Goal: Task Accomplishment & Management: Complete application form

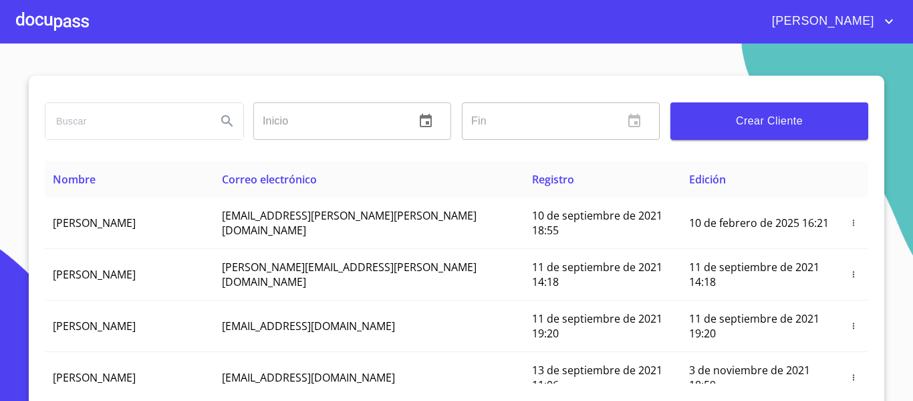
click at [50, 19] on div at bounding box center [52, 21] width 73 height 43
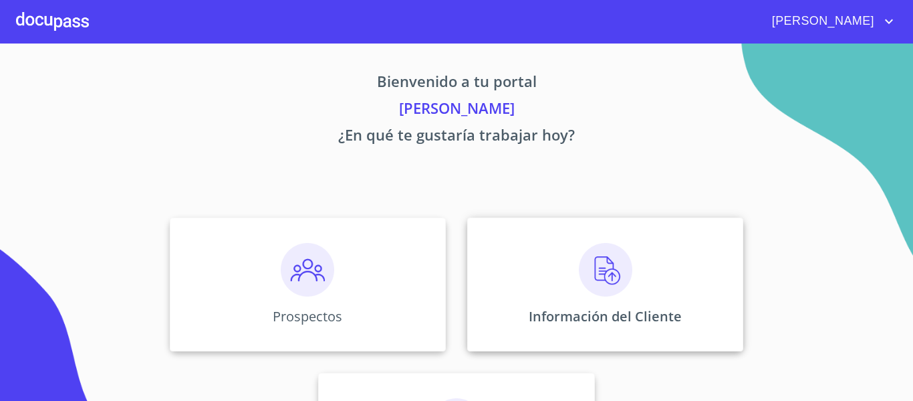
click at [528, 276] on div "Información del Cliente" at bounding box center [605, 284] width 276 height 134
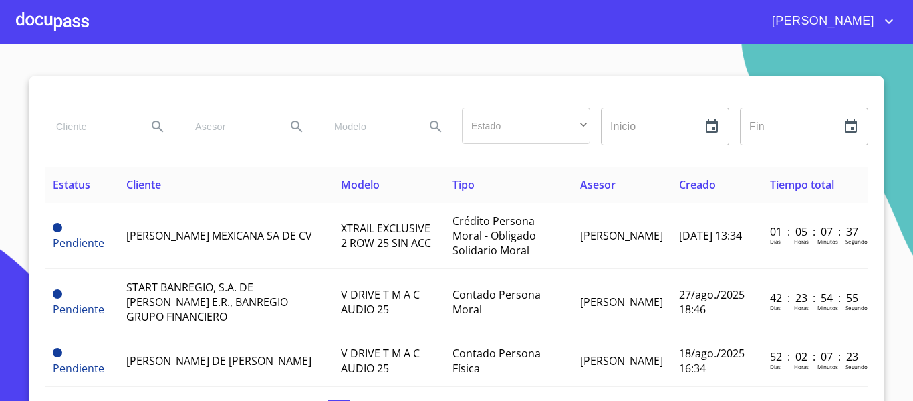
click at [65, 118] on input "search" at bounding box center [90, 126] width 91 height 36
type input "aislantes"
click at [150, 132] on icon "Search" at bounding box center [158, 126] width 16 height 16
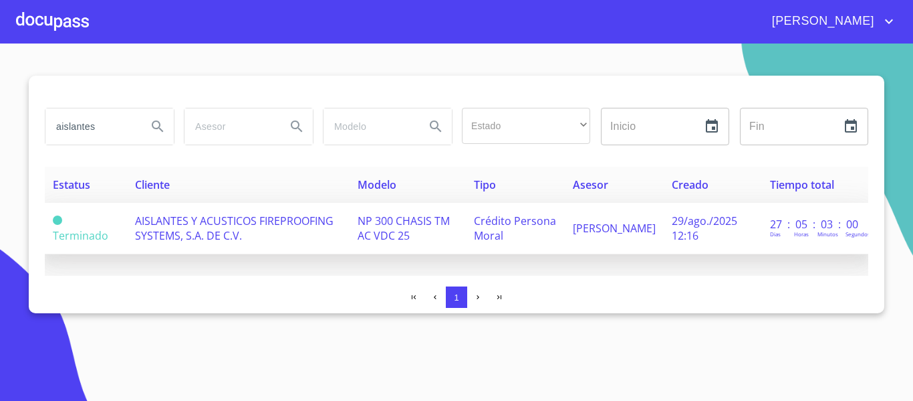
click at [193, 223] on span "AISLANTES Y ACUSTICOS FIREPROOFING SYSTEMS, S.A. DE C.V." at bounding box center [234, 227] width 199 height 29
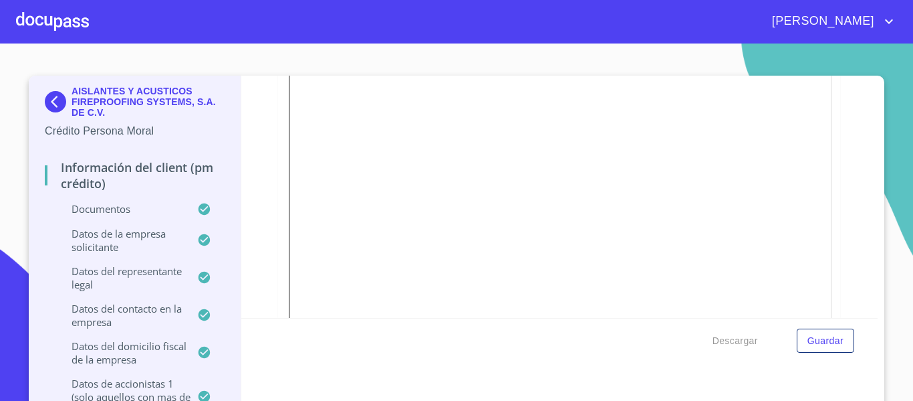
scroll to position [3183, 0]
click at [47, 23] on div at bounding box center [52, 21] width 73 height 43
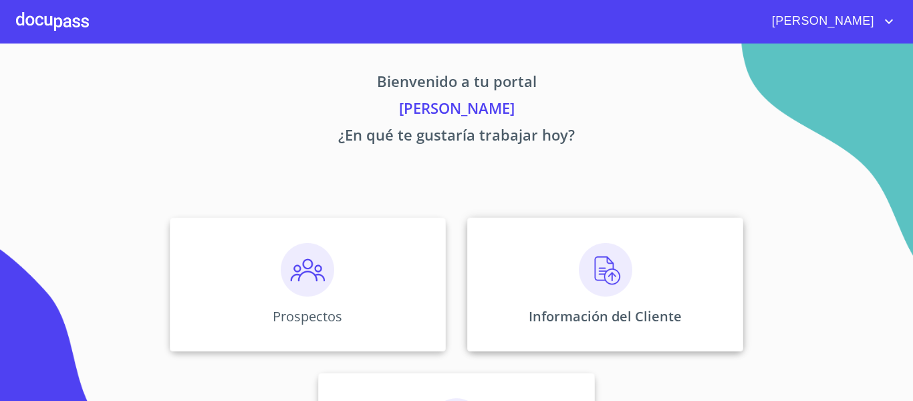
click at [529, 314] on p "Información del Cliente" at bounding box center [605, 316] width 153 height 18
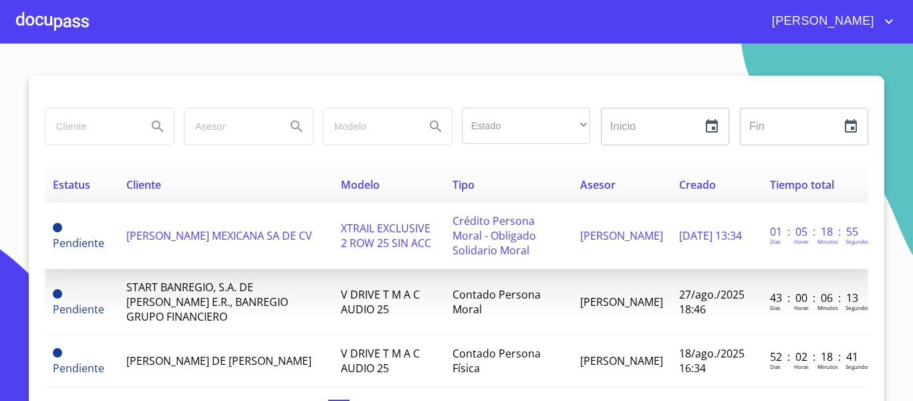
click at [207, 246] on td "[PERSON_NAME] MEXICANA SA DE CV" at bounding box center [225, 236] width 214 height 66
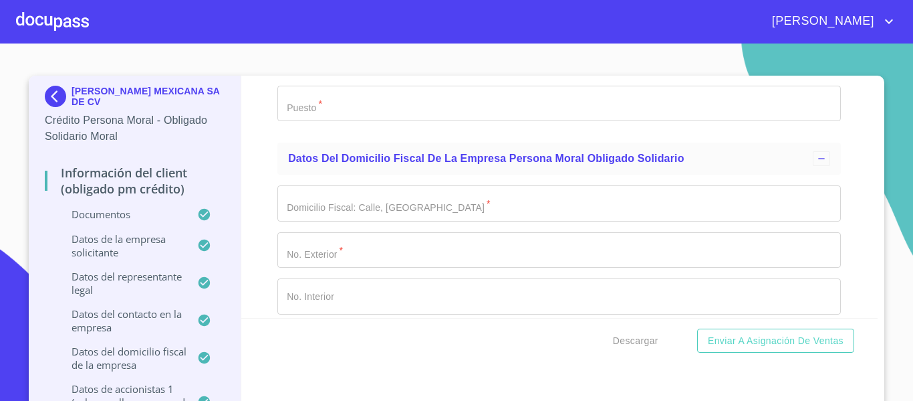
scroll to position [14484, 0]
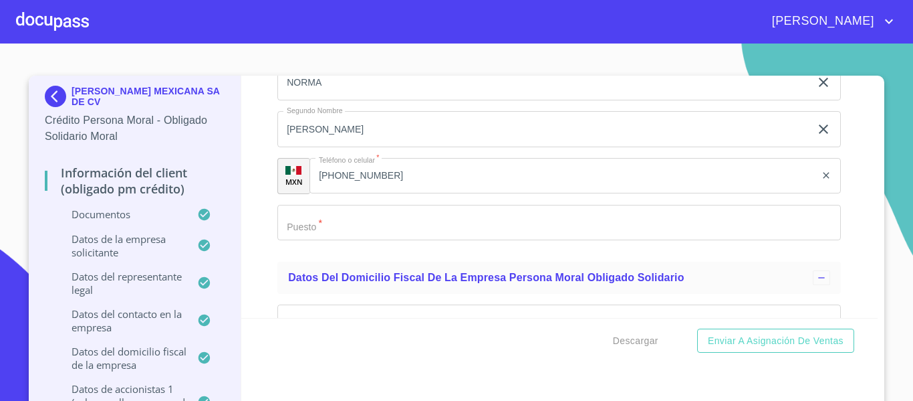
paste input "DVA MEXICANA SA DE CV"
type input "DVA MEXICANA SA DE CV"
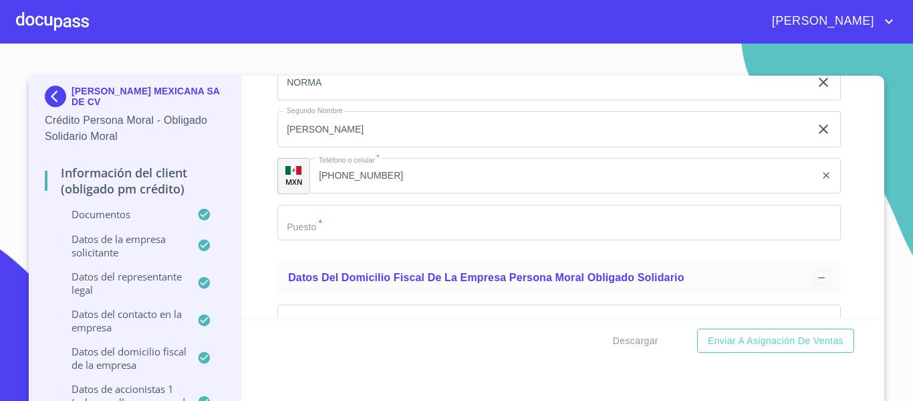
paste input "5521220400"
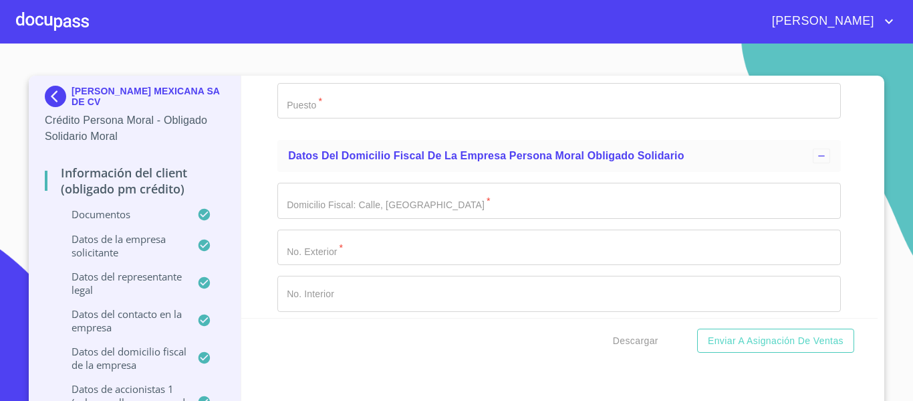
scroll to position [14618, 0]
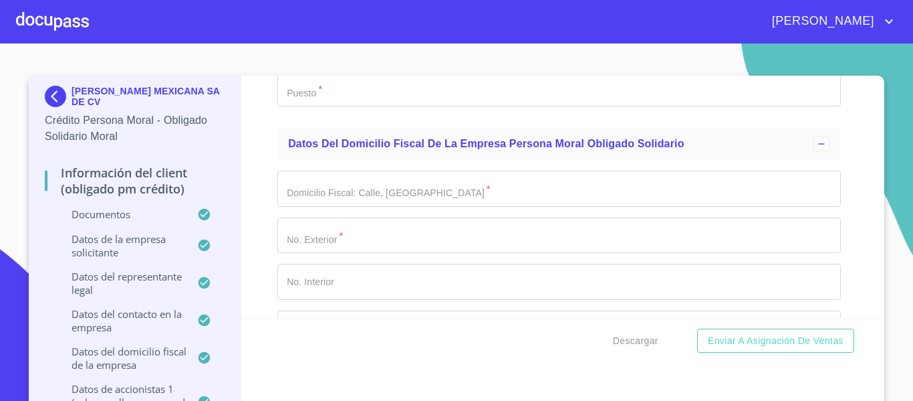
type input "5521220400"
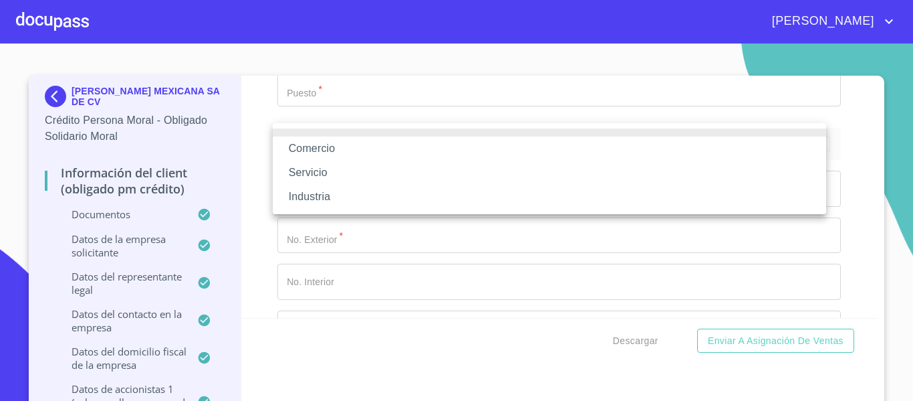
click at [312, 146] on li "Comercio" at bounding box center [550, 148] width 554 height 24
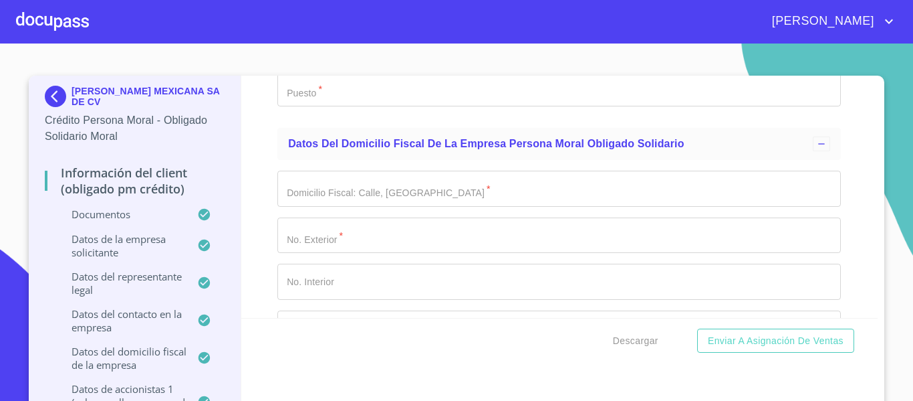
type input "COMERCIO AL POR MAYOR DE PRODUCTOS QUIMICOS"
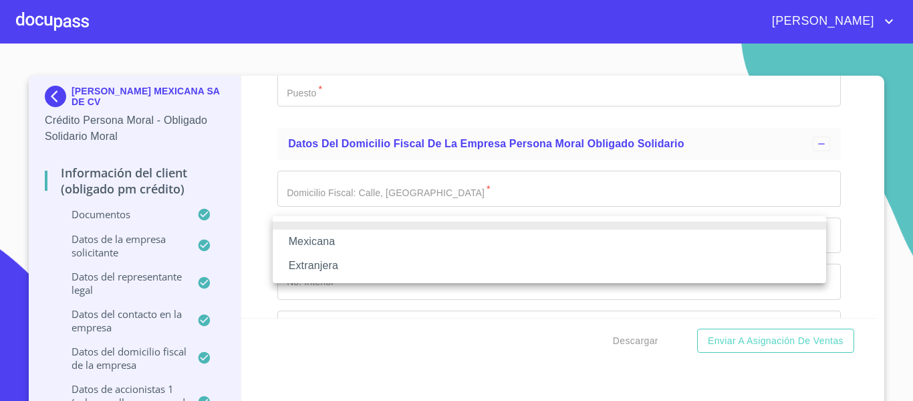
click at [322, 236] on li "Mexicana" at bounding box center [550, 241] width 554 height 24
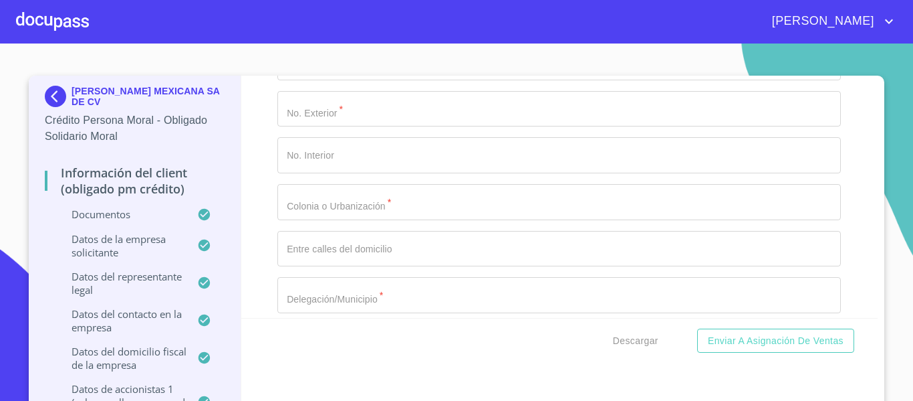
scroll to position [14752, 0]
type input "[GEOGRAPHIC_DATA]"
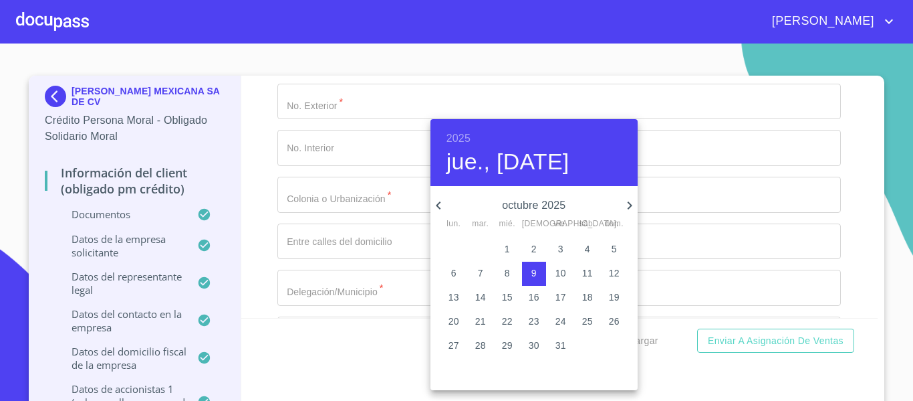
click at [452, 139] on h6 "2025" at bounding box center [459, 138] width 24 height 19
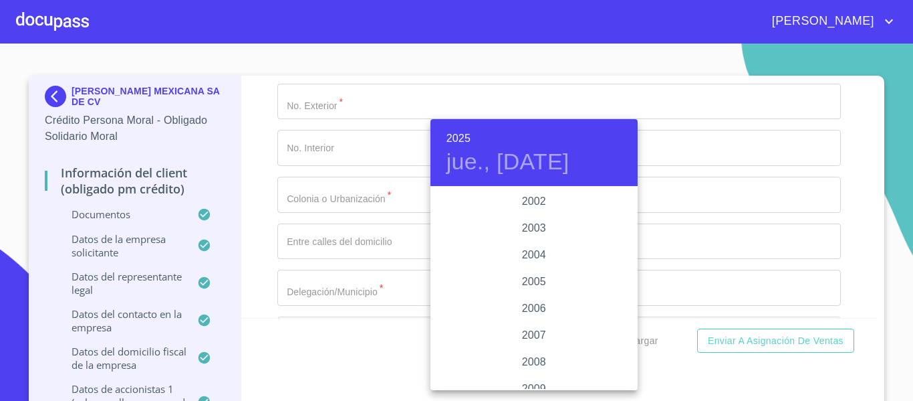
scroll to position [2193, 0]
click at [518, 257] on div "2009" at bounding box center [534, 254] width 207 height 27
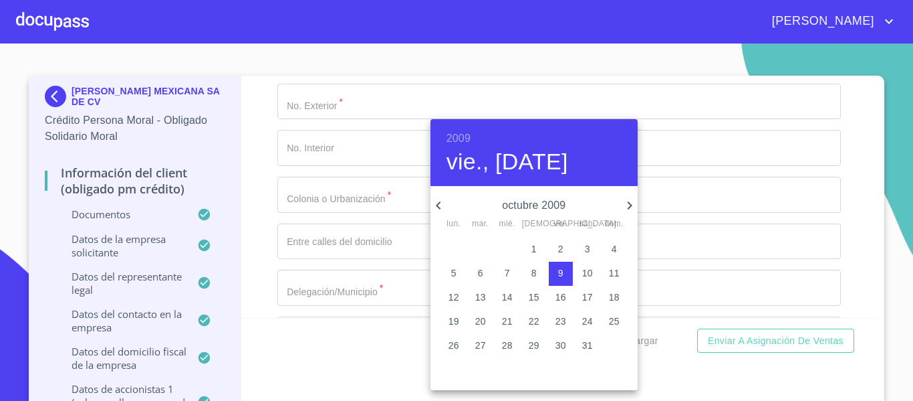
click at [434, 205] on icon "button" at bounding box center [439, 205] width 16 height 16
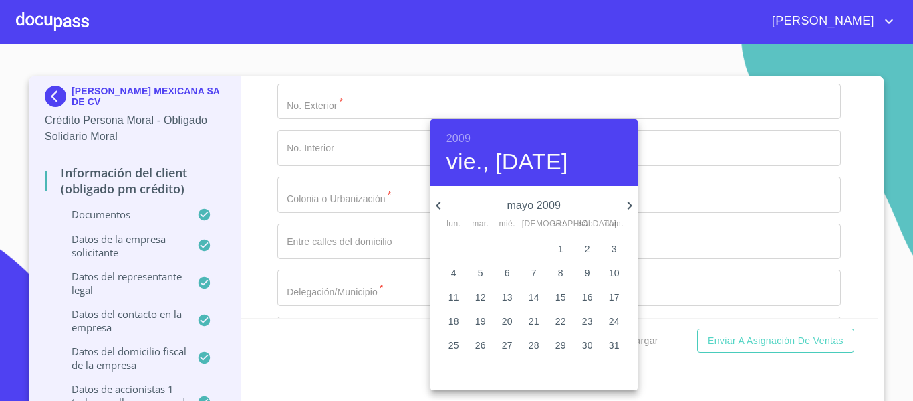
click at [434, 205] on icon "button" at bounding box center [439, 205] width 16 height 16
click at [530, 322] on p "22" at bounding box center [534, 320] width 11 height 13
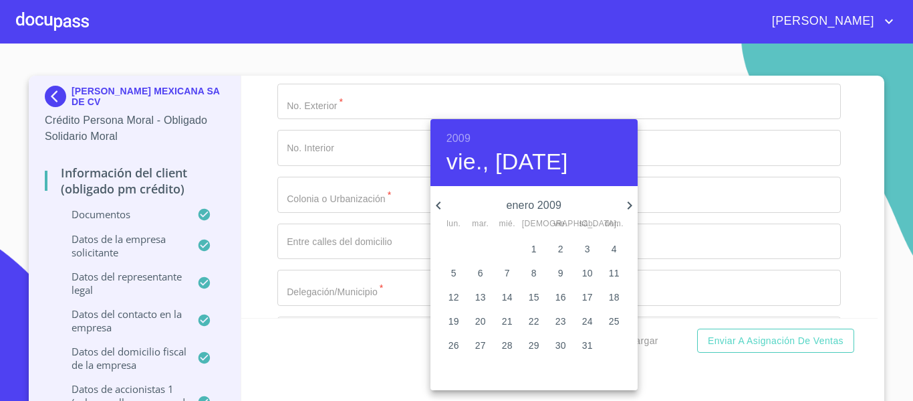
type input "22 de ene. de 2009"
click at [249, 225] on div at bounding box center [456, 200] width 913 height 401
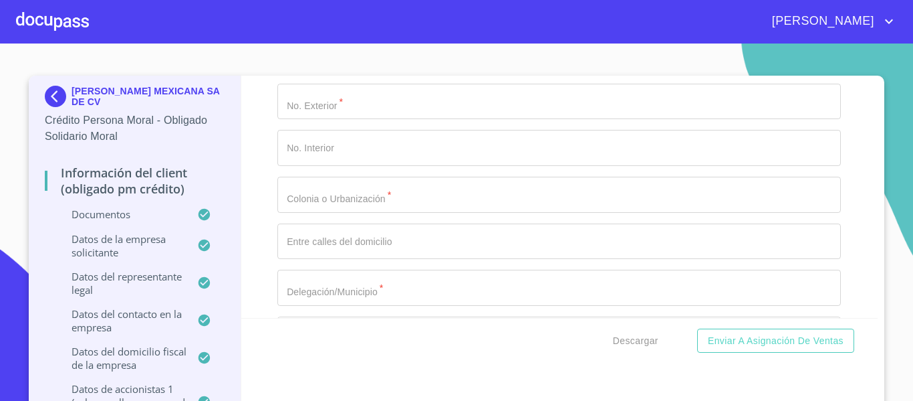
type input "DME090122L34"
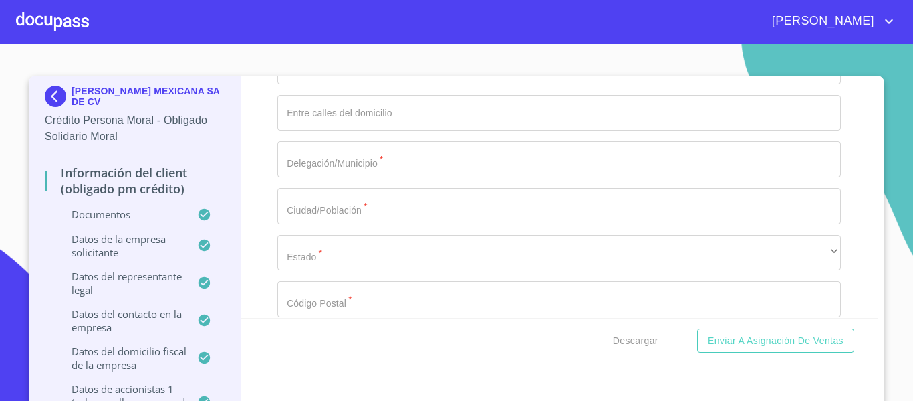
scroll to position [14885, 0]
type input "15"
type input "300"
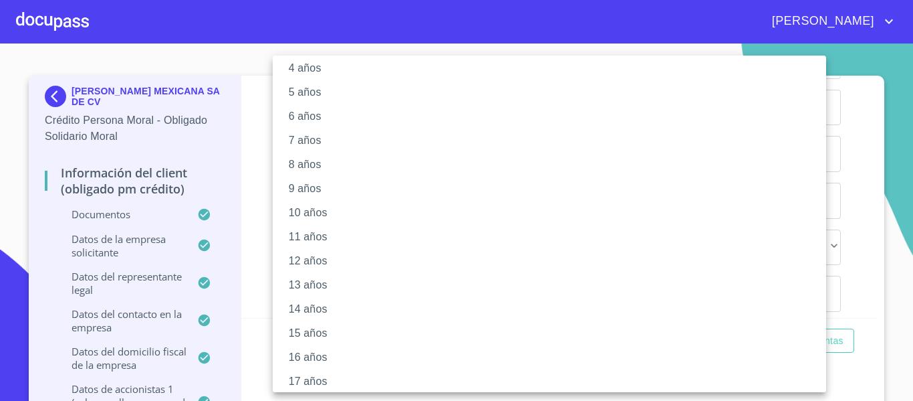
scroll to position [201, 0]
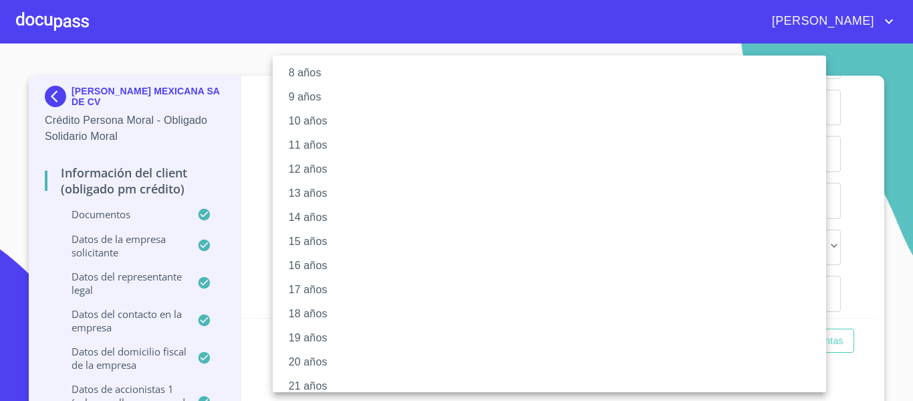
click at [303, 263] on li "16 años" at bounding box center [555, 265] width 564 height 24
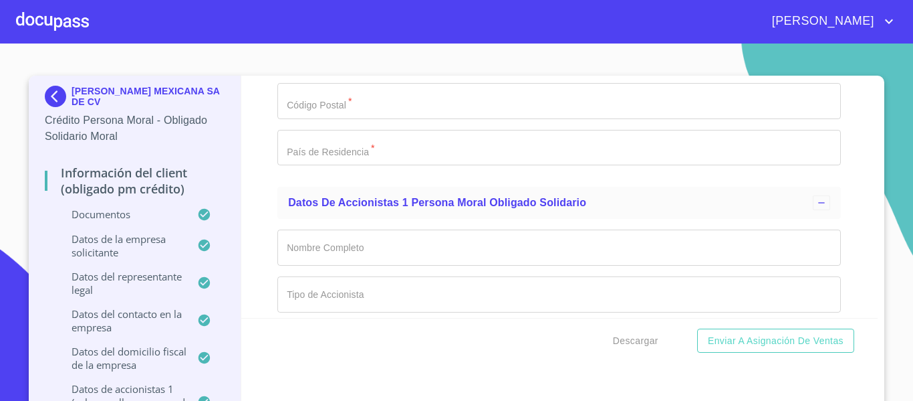
scroll to position [15086, 0]
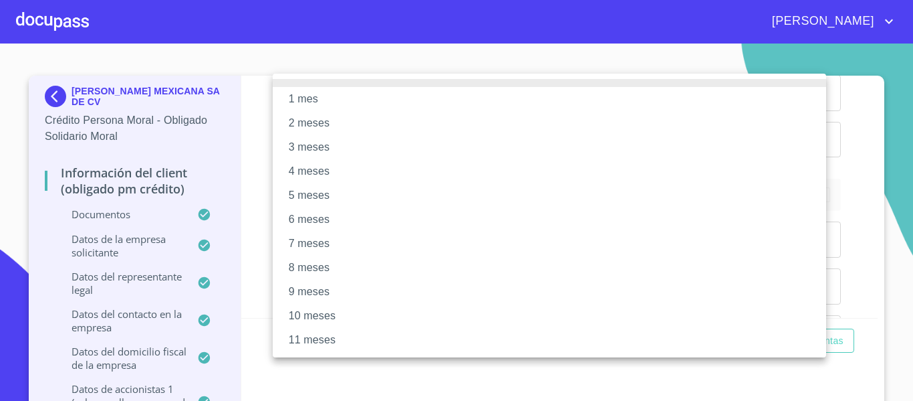
click at [302, 195] on li "5 meses" at bounding box center [550, 195] width 554 height 24
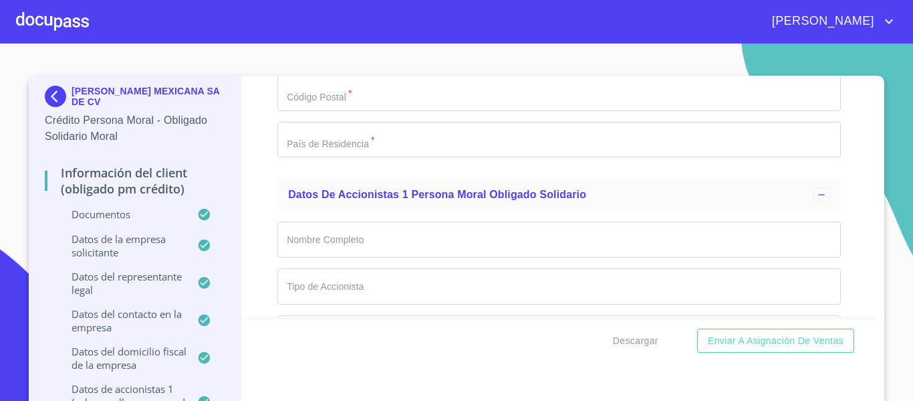
scroll to position [15082, 0]
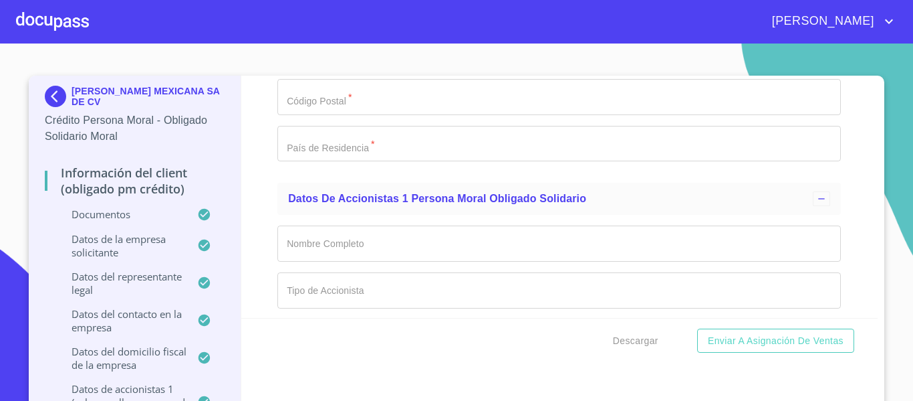
type input "P"
type input "[PERSON_NAME]"
type input "NORMA"
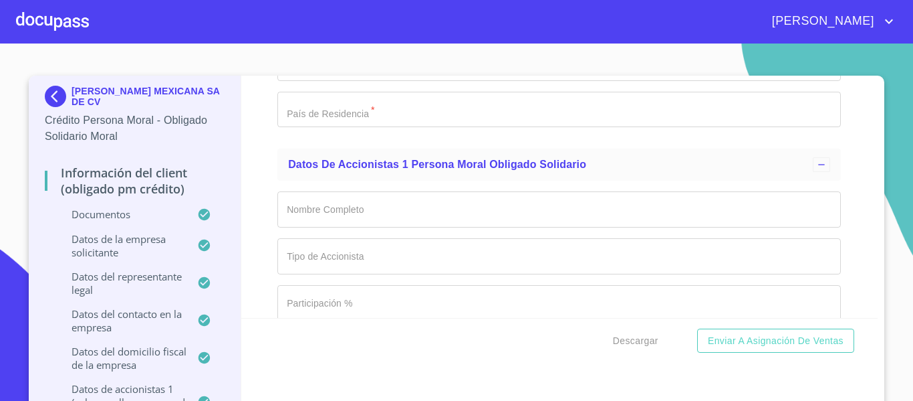
scroll to position [15250, 0]
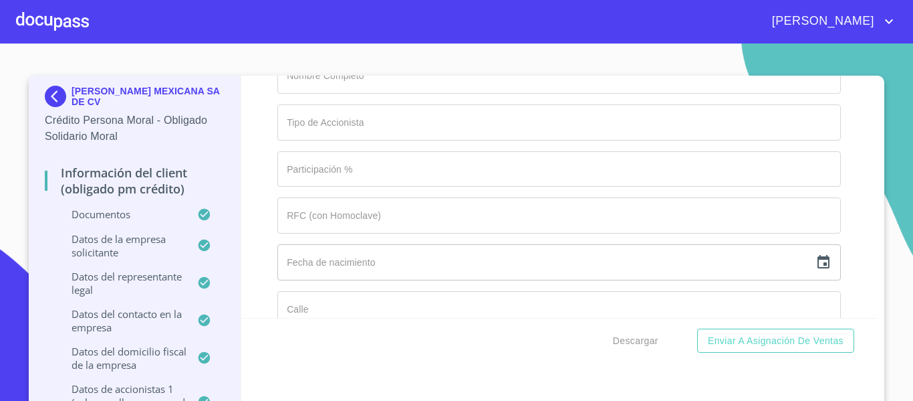
type input "[PERSON_NAME]"
type input "ADMINISTRADOR UNICO"
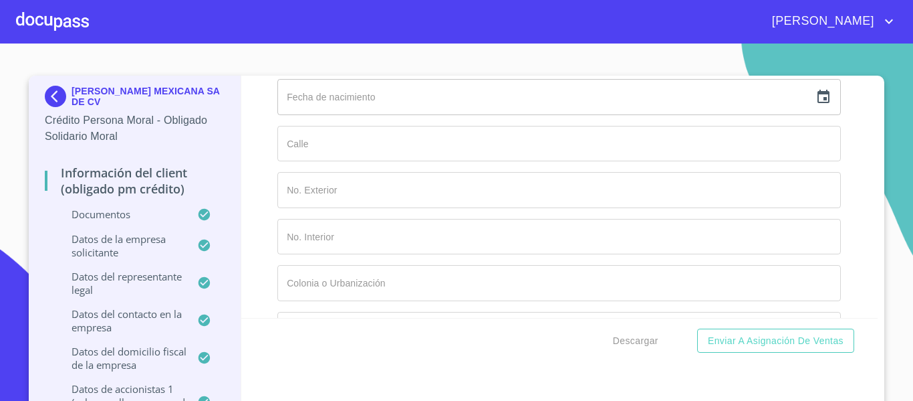
scroll to position [15383, 0]
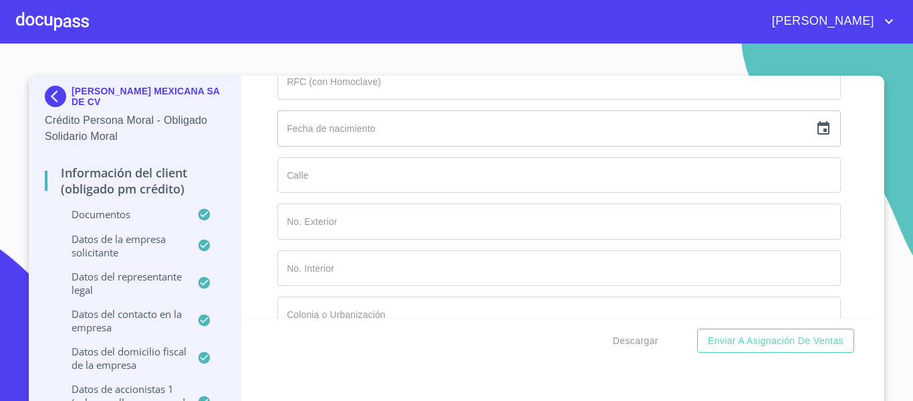
type input "[PHONE_NUMBER]"
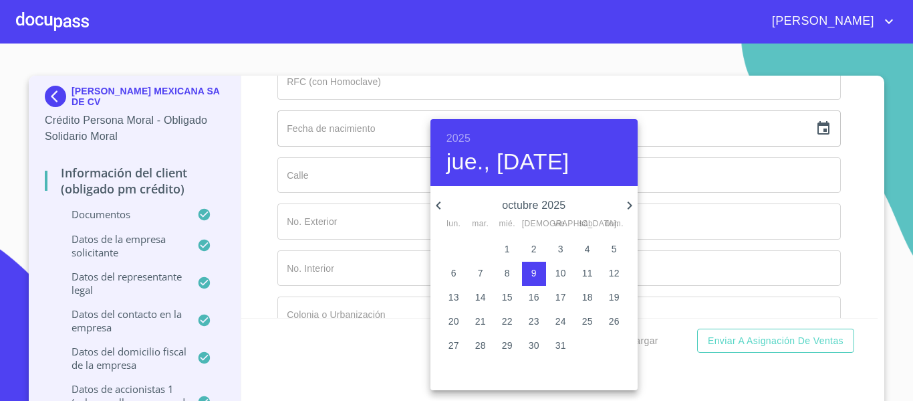
click at [463, 138] on h6 "2025" at bounding box center [459, 138] width 24 height 19
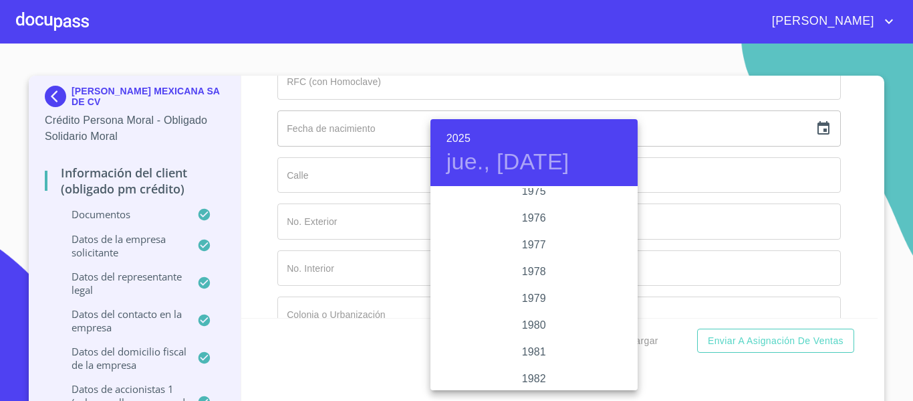
scroll to position [1324, 0]
click at [532, 245] on div "1976" at bounding box center [534, 241] width 207 height 27
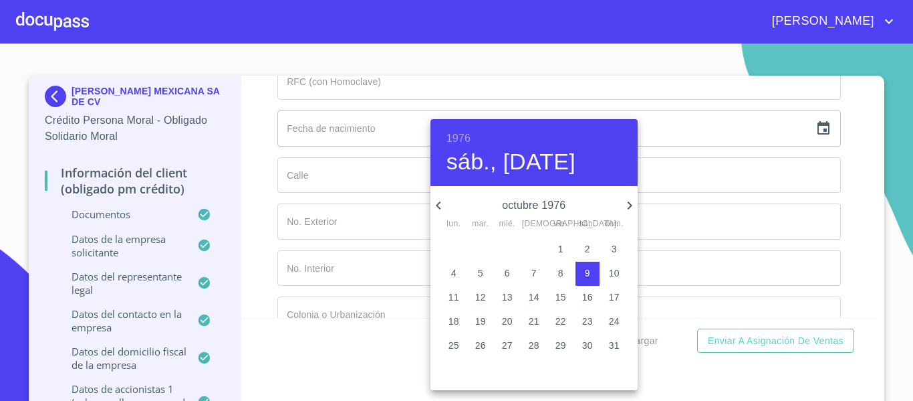
click at [631, 203] on icon "button" at bounding box center [630, 205] width 16 height 16
click at [453, 273] on p "6" at bounding box center [453, 272] width 5 height 13
type input "6 de dic. de 1976"
click at [257, 218] on div at bounding box center [456, 200] width 913 height 401
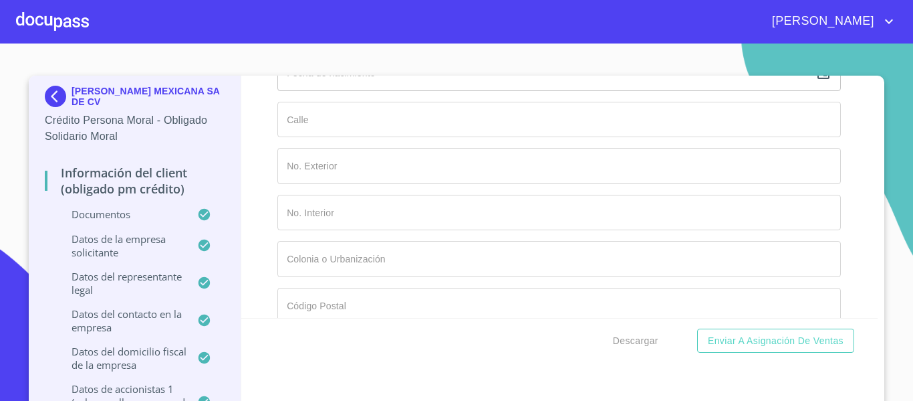
scroll to position [15483, 0]
type input "PUVN761206AN8"
type input "MEXICANA"
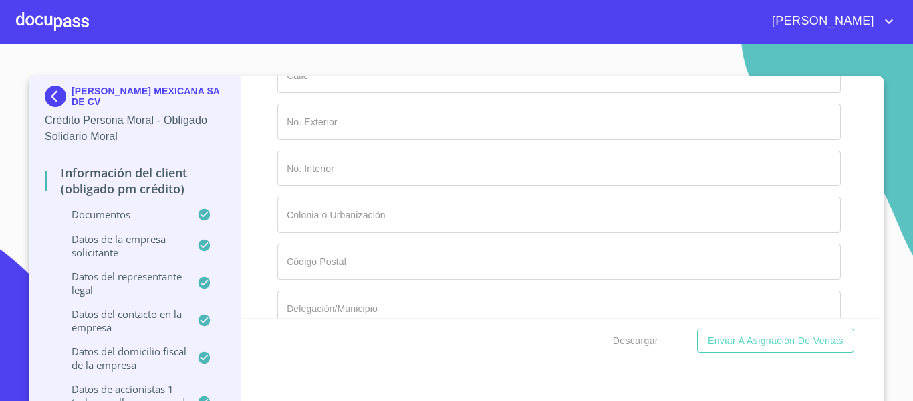
type input "[GEOGRAPHIC_DATA]"
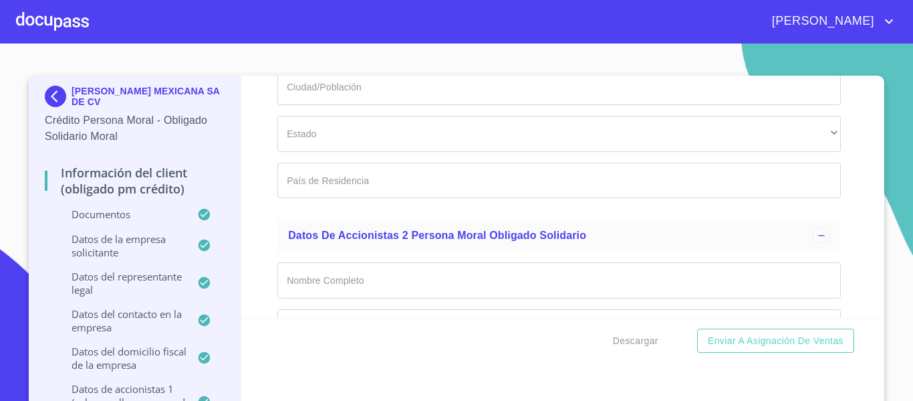
scroll to position [15684, 0]
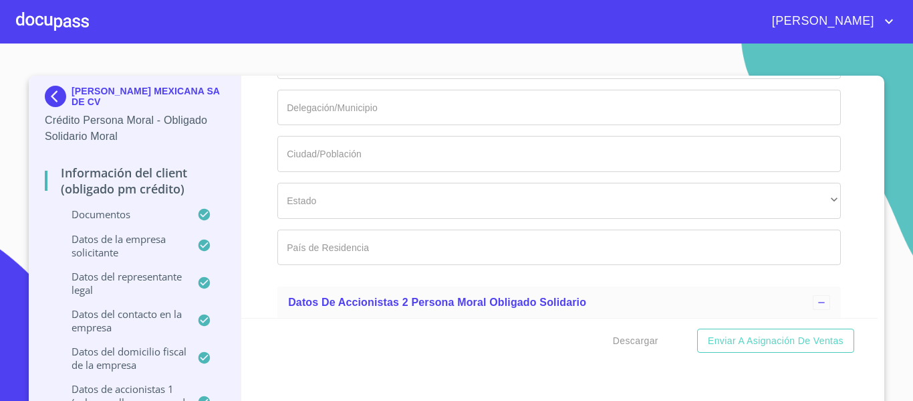
type input "G27224979"
type input "P"
type input "[PERSON_NAME]"
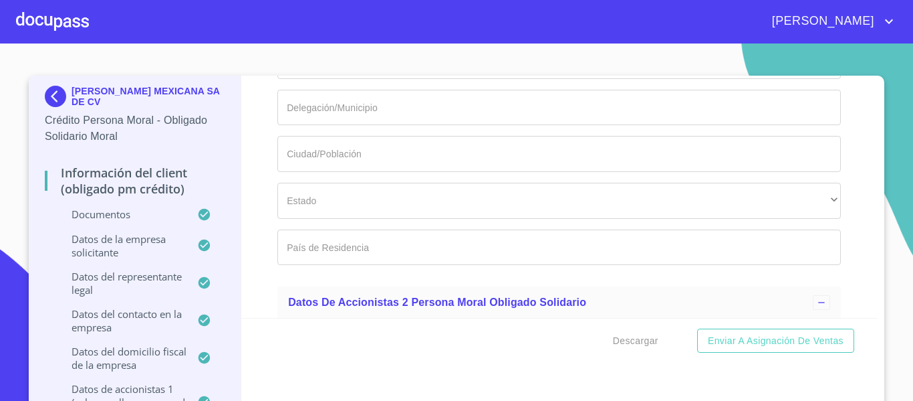
type input "[PERSON_NAME]"
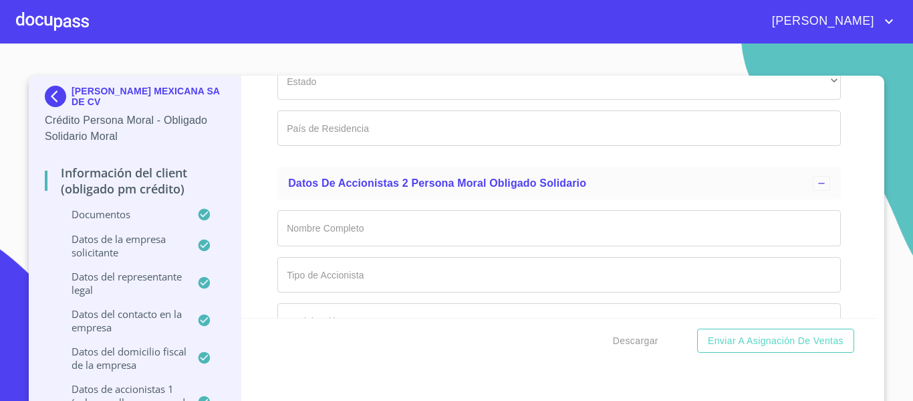
scroll to position [15817, 0]
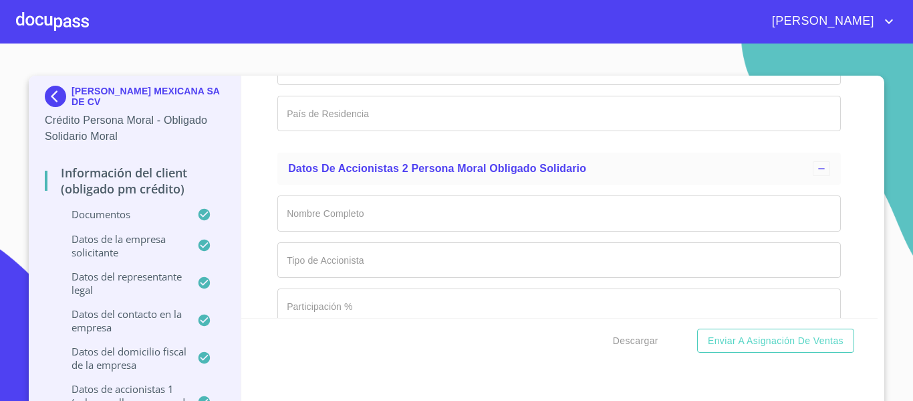
type input "GUENDANABANI"
type input "5"
type input "[PHONE_NUMBER]"
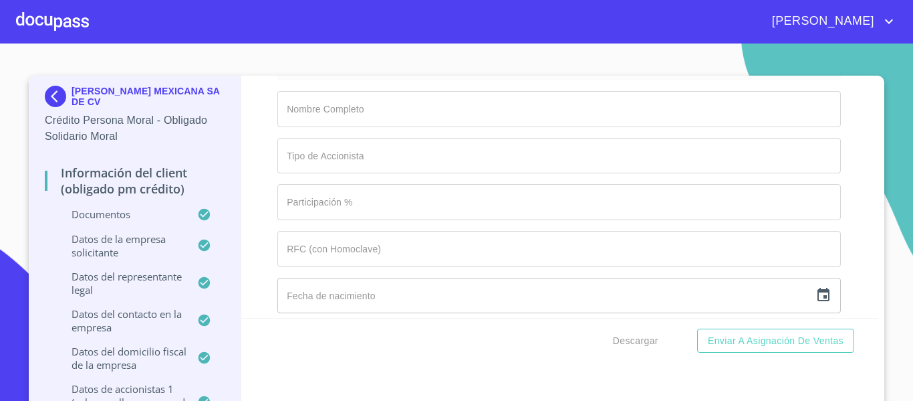
scroll to position [15951, 0]
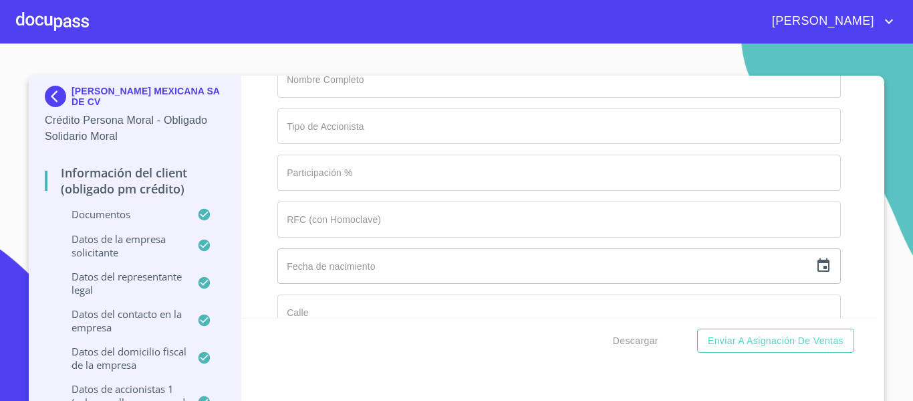
type input "OFFICE AFFAIRS SPECIALIST"
type input "[PERSON_NAME]"
type input "319"
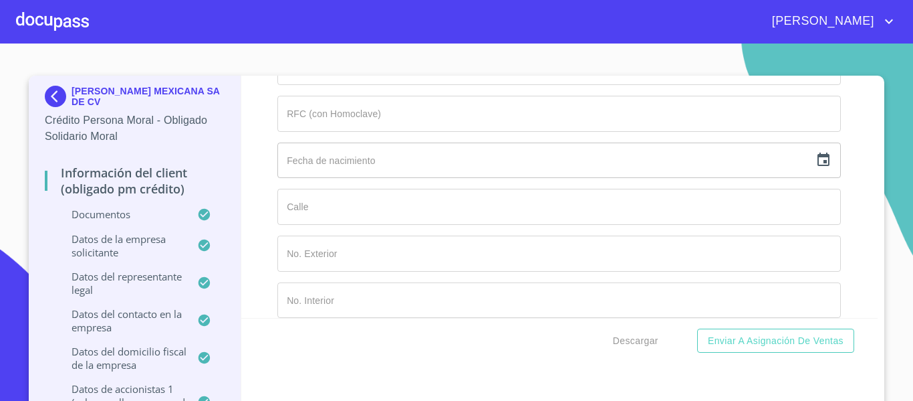
scroll to position [16076, 0]
type input "701"
type input "[GEOGRAPHIC_DATA]"
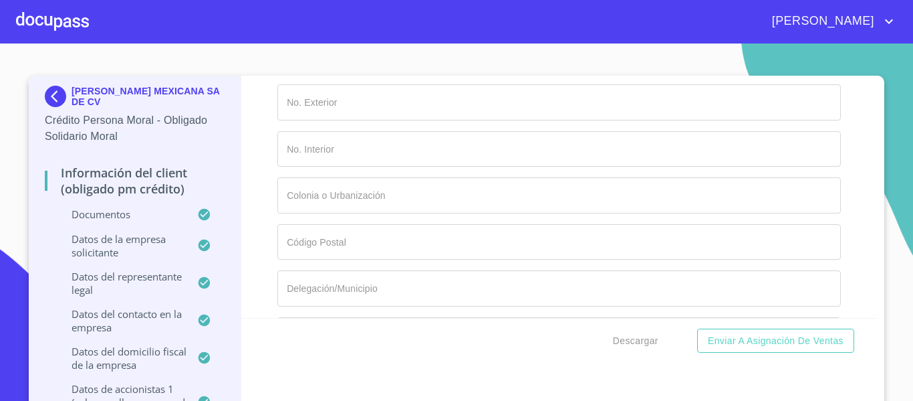
scroll to position [16209, 0]
type input "LAGO MAYOR Y CALZ. GRAL. [PERSON_NAME] [PERSON_NAME]"
type input "[PERSON_NAME]"
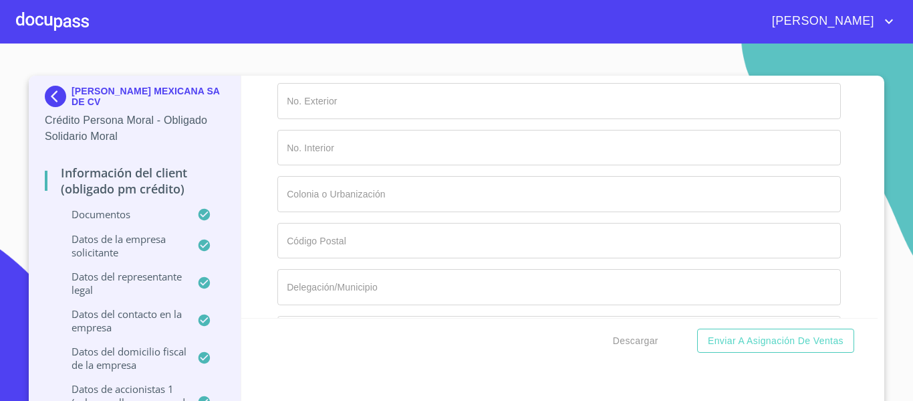
type input "[GEOGRAPHIC_DATA]"
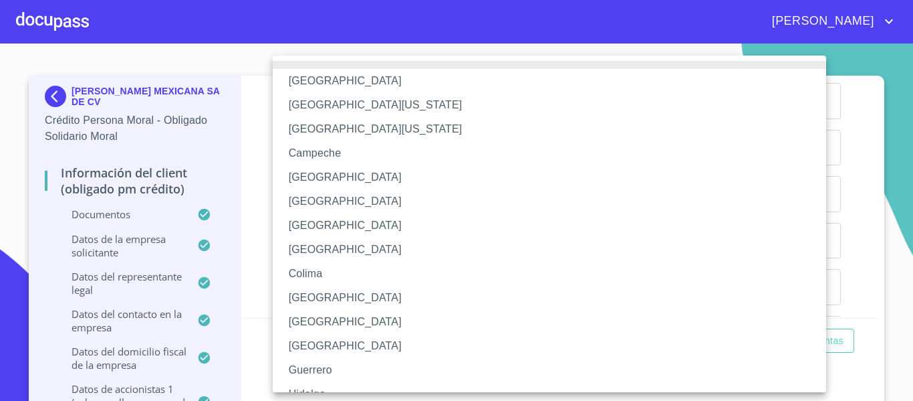
click at [335, 229] on li "[GEOGRAPHIC_DATA]" at bounding box center [555, 225] width 564 height 24
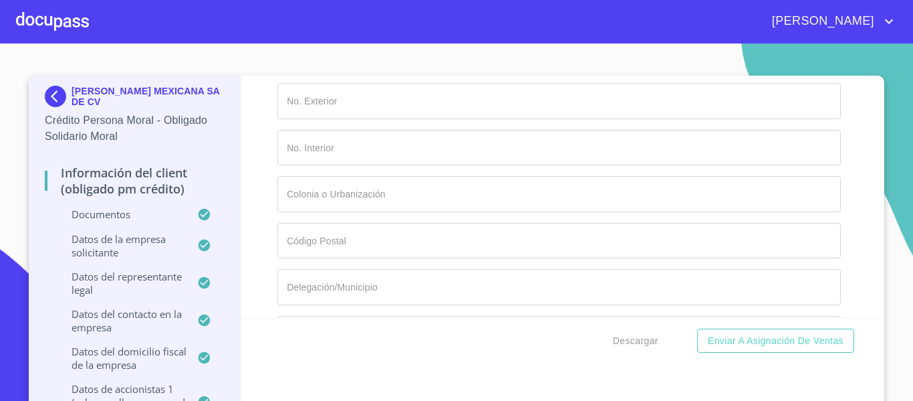
scroll to position [16343, 0]
type input "11520"
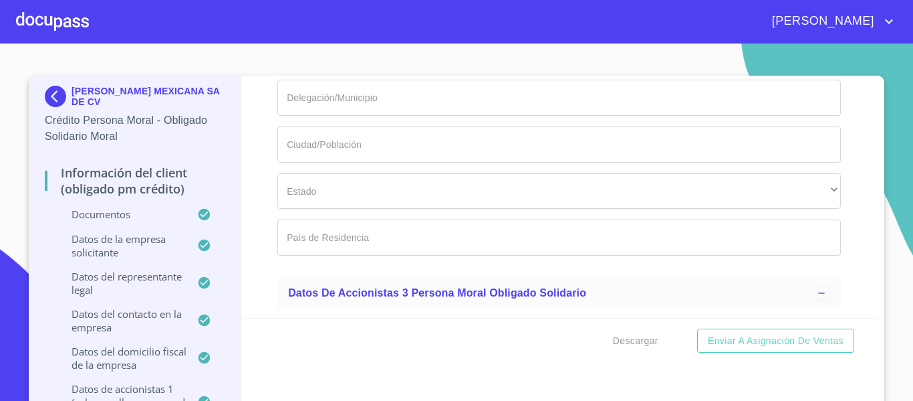
scroll to position [16477, 0]
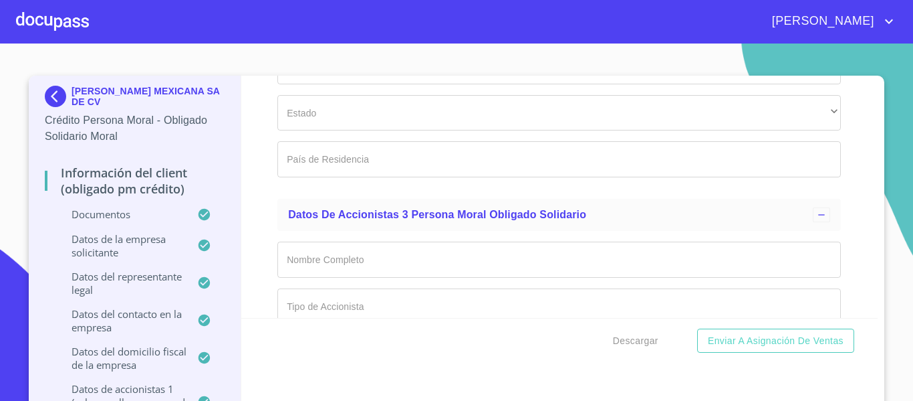
type input "[GEOGRAPHIC_DATA]"
type input "DVA HEALT & NITRITION GMBH"
type input "PM"
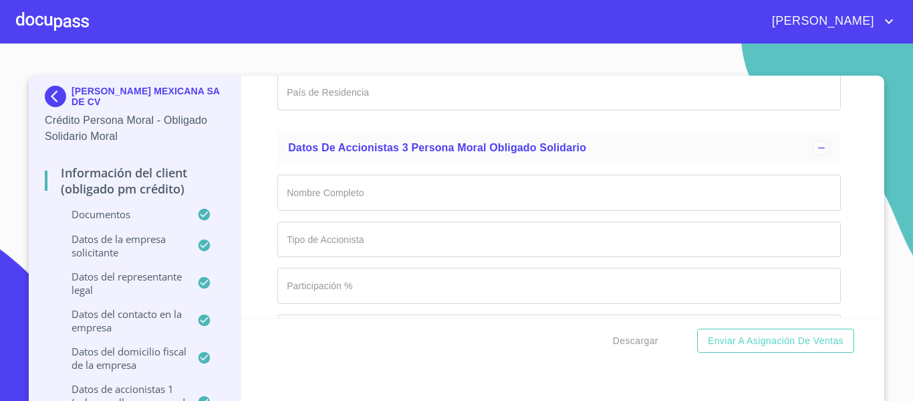
scroll to position [16611, 0]
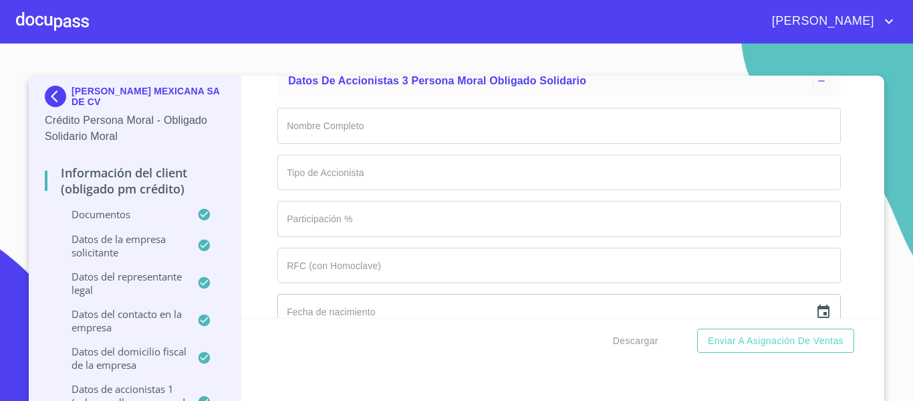
type input "90%"
type input "HRB100925"
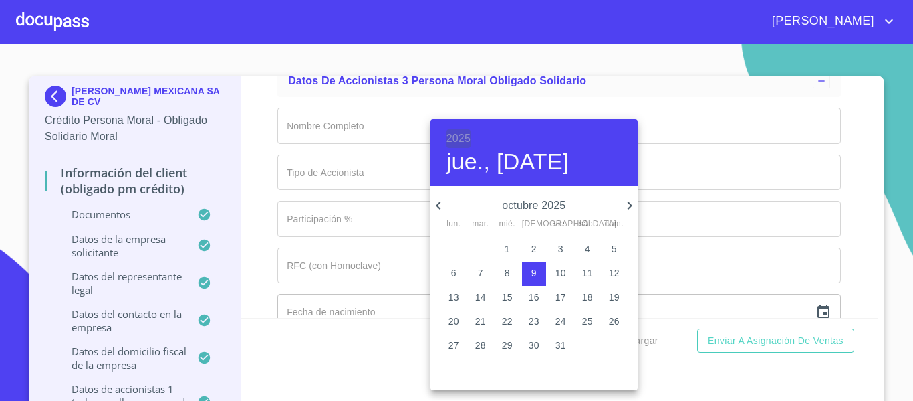
click at [460, 140] on h6 "2025" at bounding box center [459, 138] width 24 height 19
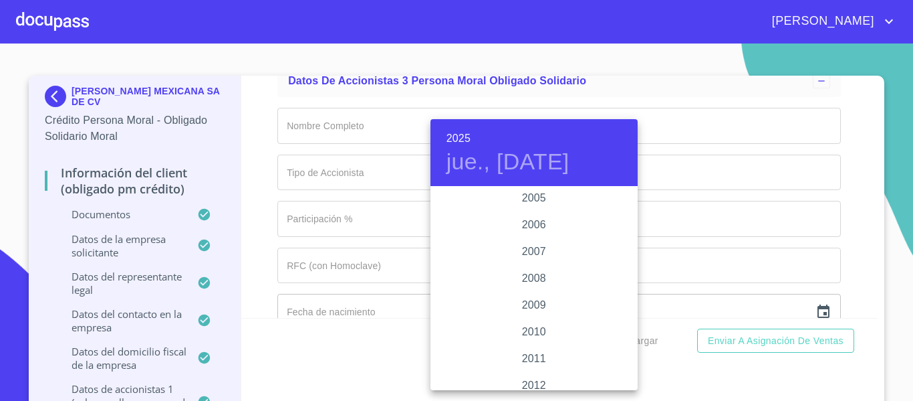
scroll to position [2060, 0]
click at [522, 363] on div "2008" at bounding box center [534, 361] width 207 height 27
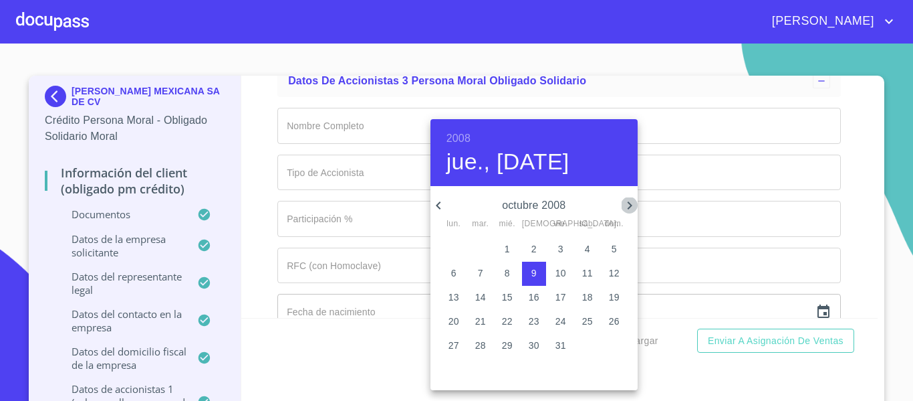
click at [625, 205] on icon "button" at bounding box center [630, 205] width 16 height 16
click at [455, 319] on p "17" at bounding box center [454, 320] width 11 height 13
type input "17 de nov. de 2008"
click at [692, 306] on div at bounding box center [456, 200] width 913 height 401
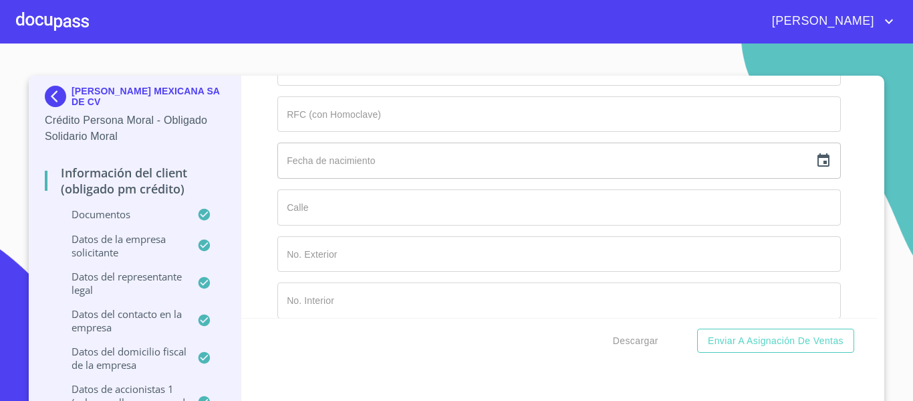
scroll to position [16771, 0]
type input "STADTHAUSBRUCKE"
type input "1-3"
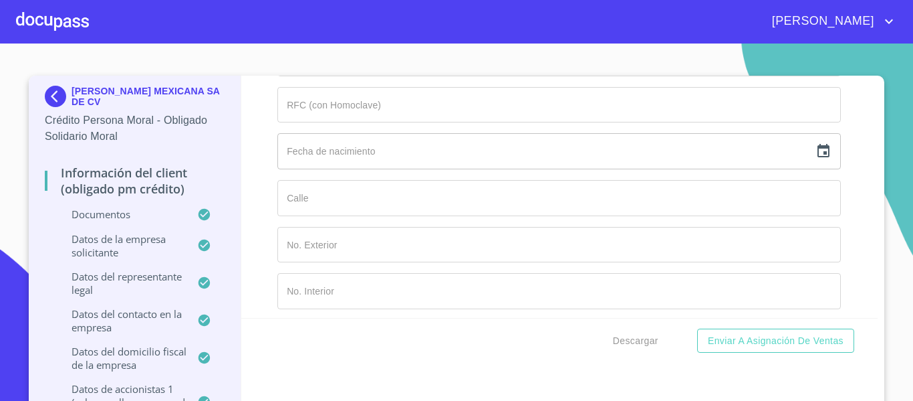
type input "20355"
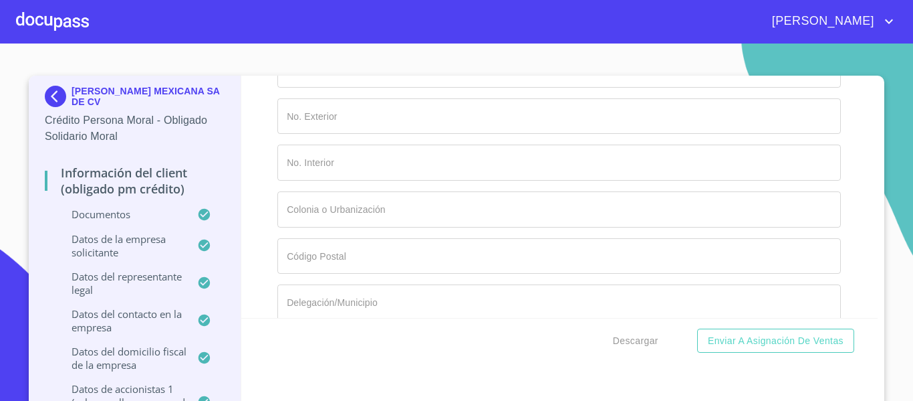
scroll to position [16905, 0]
type input "[GEOGRAPHIC_DATA]"
type input "HAMBUERG"
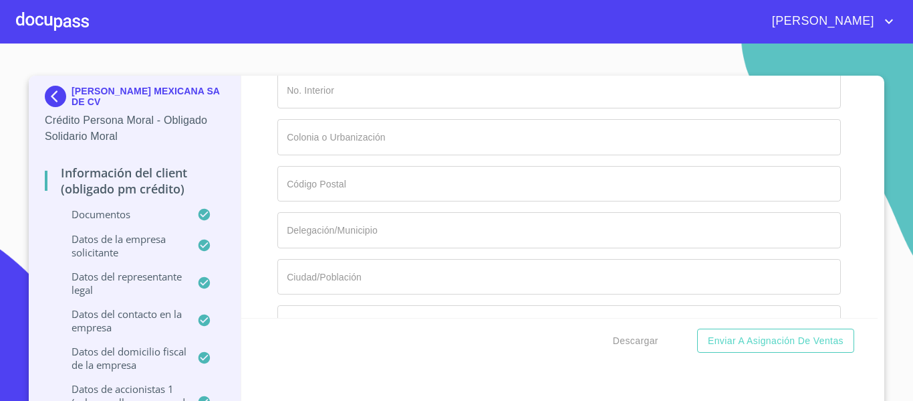
scroll to position [17105, 0]
type input "[GEOGRAPHIC_DATA]"
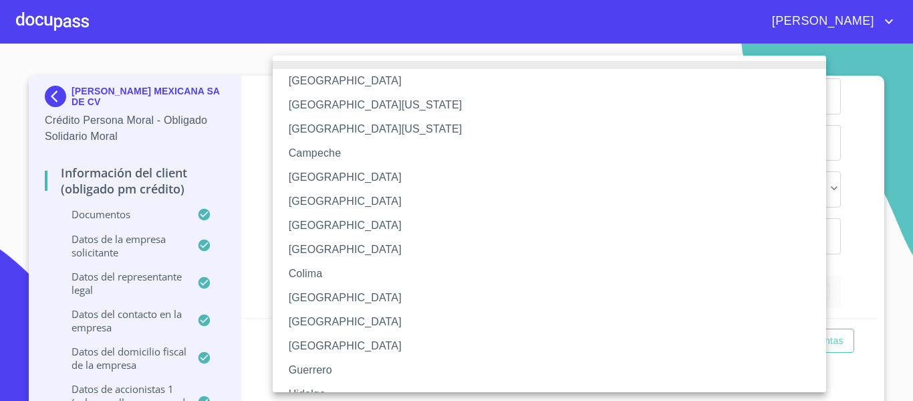
click at [252, 137] on div at bounding box center [456, 200] width 913 height 401
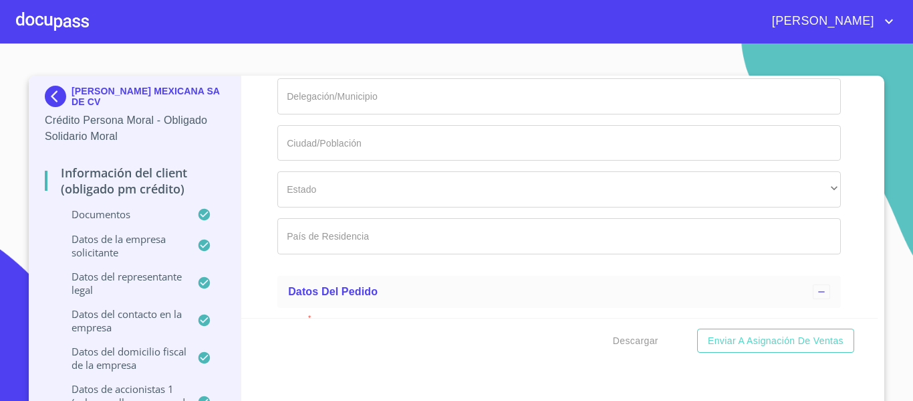
type input "EUROPA"
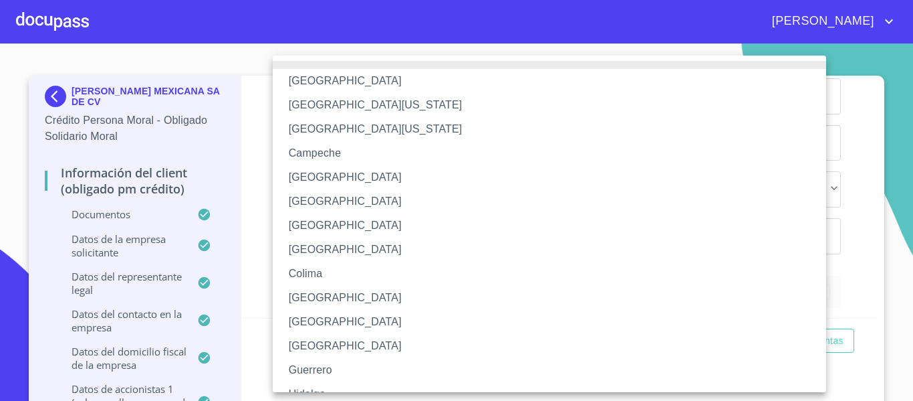
click at [413, 63] on li at bounding box center [555, 65] width 564 height 8
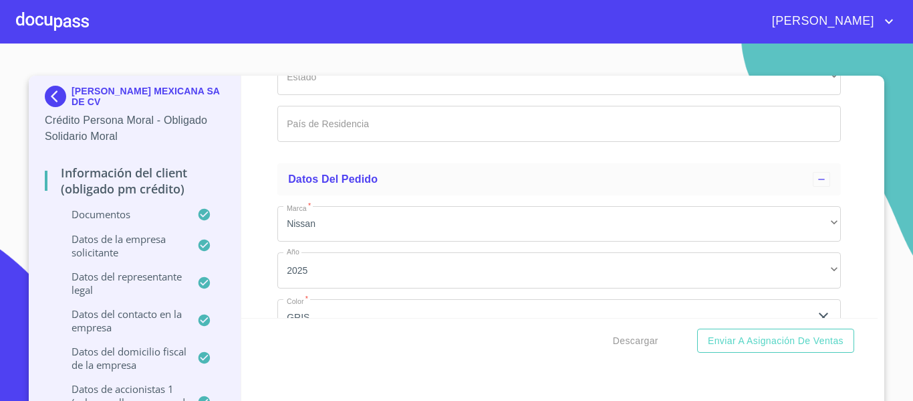
scroll to position [17239, 0]
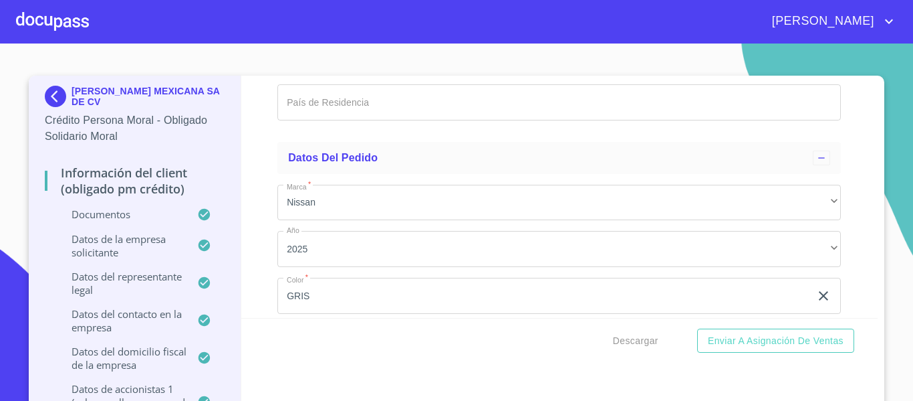
type input "DVA INTERNATIONAL GMBH"
type input "PM"
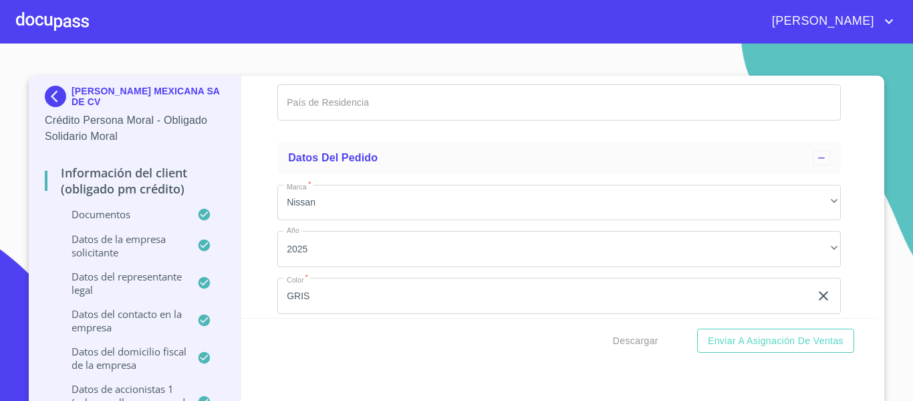
type input "10%"
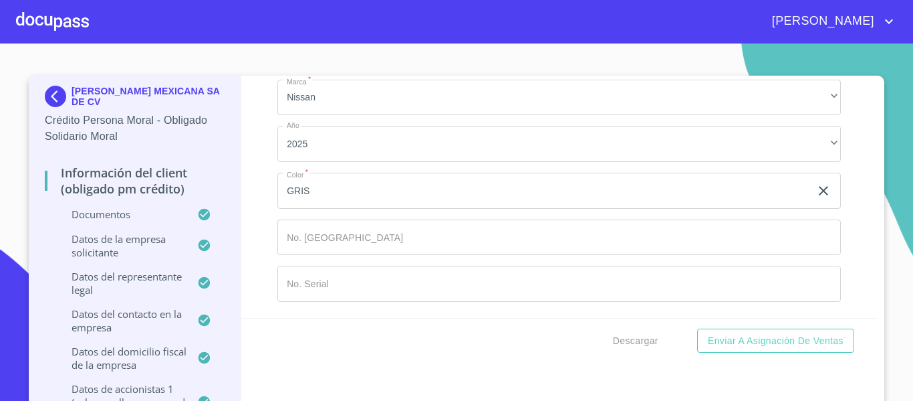
type input "HRB100926"
type input "STADTHAUSBRUCKE"
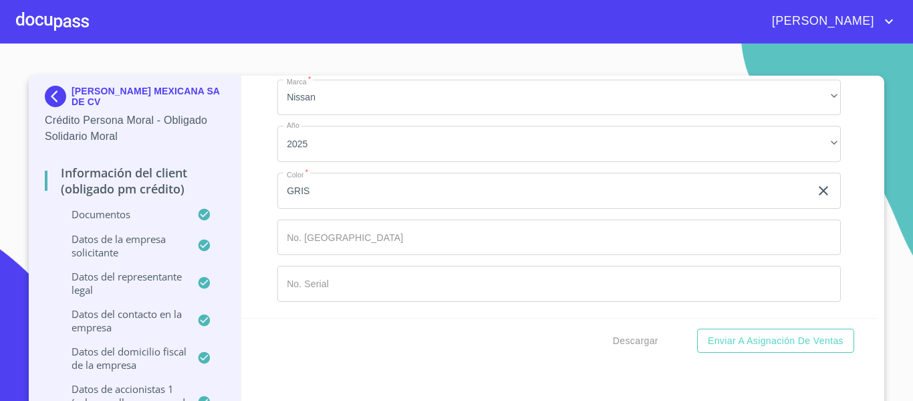
scroll to position [17574, 0]
type input "1-3"
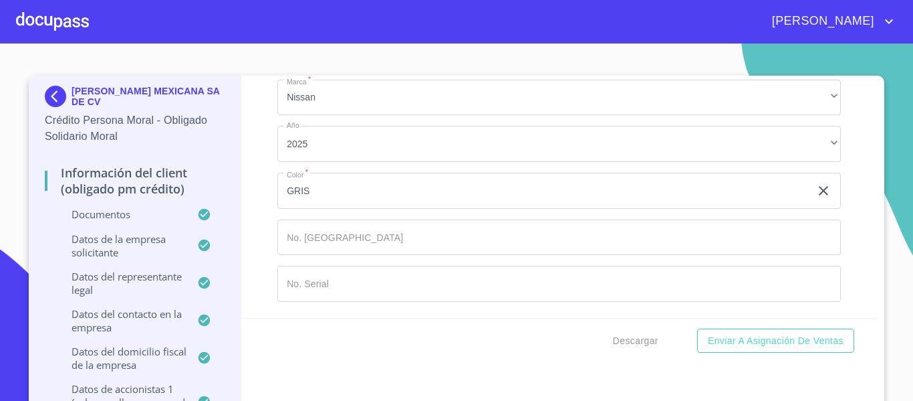
type input "20335"
type input "[GEOGRAPHIC_DATA]"
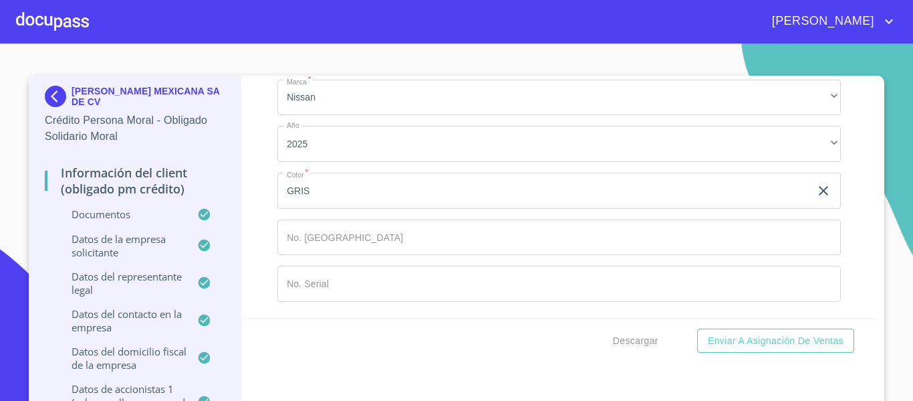
scroll to position [17774, 0]
type input "[GEOGRAPHIC_DATA]"
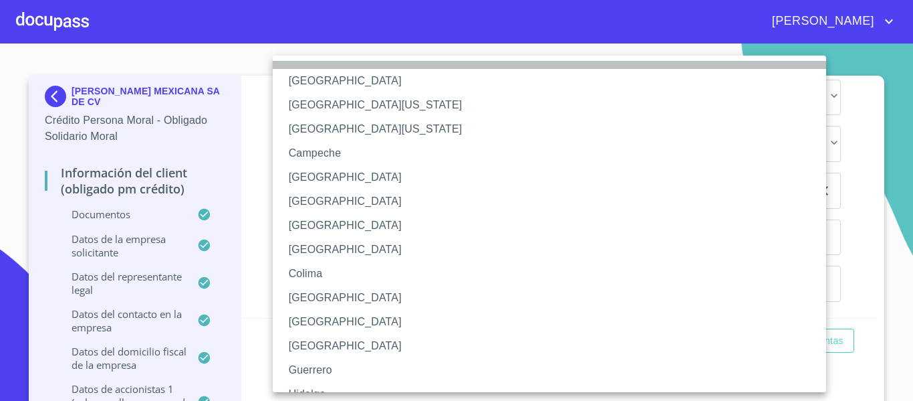
click at [348, 67] on li at bounding box center [555, 65] width 564 height 8
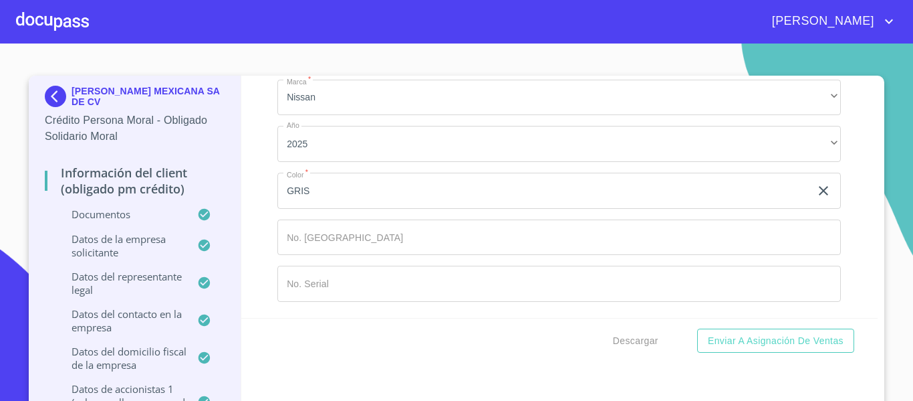
type input "EUROPA"
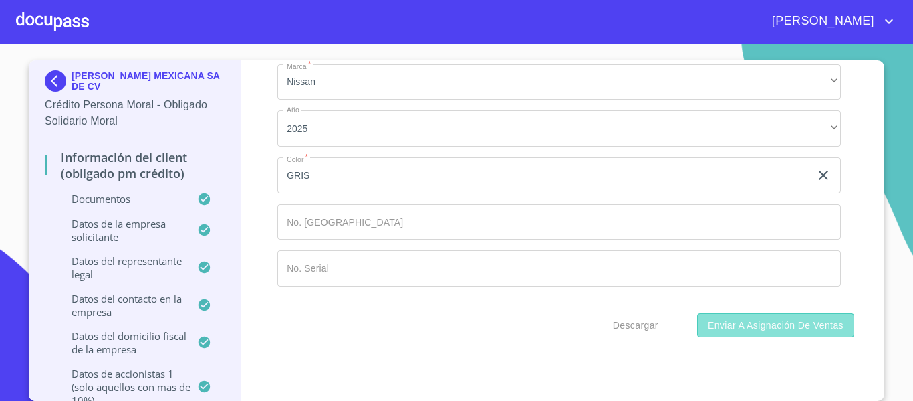
click at [750, 334] on button "Enviar a Asignación de Ventas" at bounding box center [775, 325] width 157 height 25
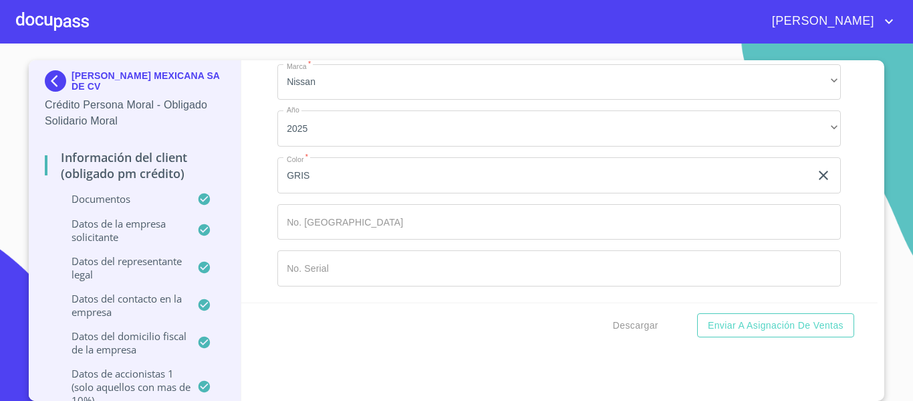
scroll to position [17408, 0]
type input "HRB100925..."
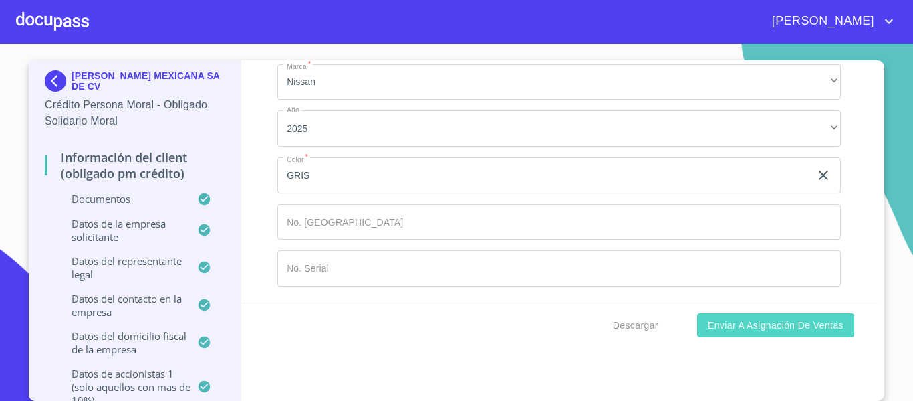
type input "HRB100926..."
click at [747, 330] on span "Enviar a Asignación de Ventas" at bounding box center [776, 325] width 136 height 17
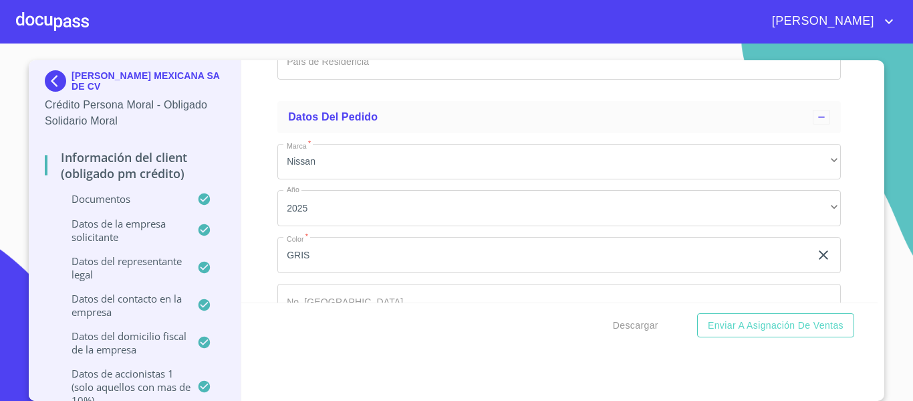
scroll to position [17342, 0]
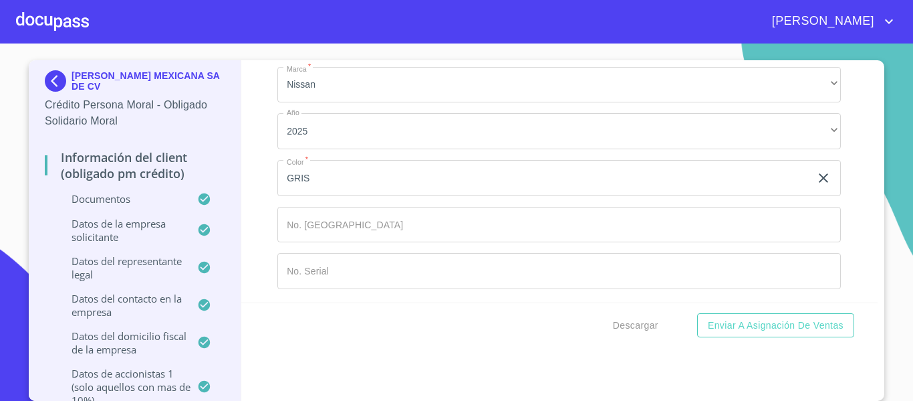
type input "HRB100925XXX"
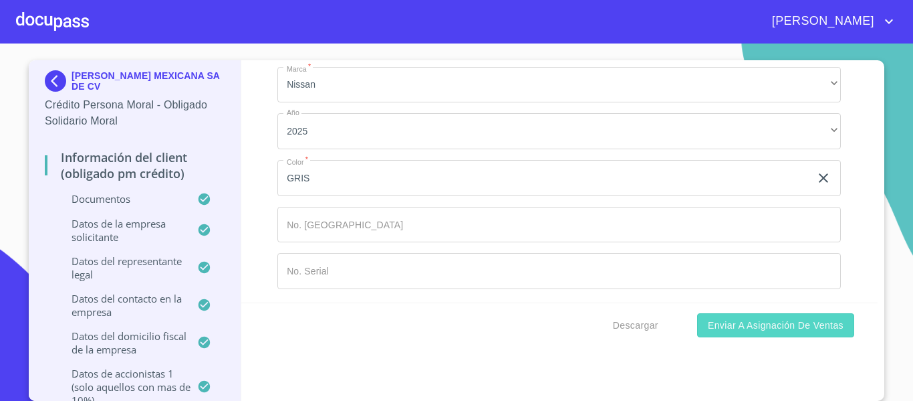
type input "HRB100926XXX"
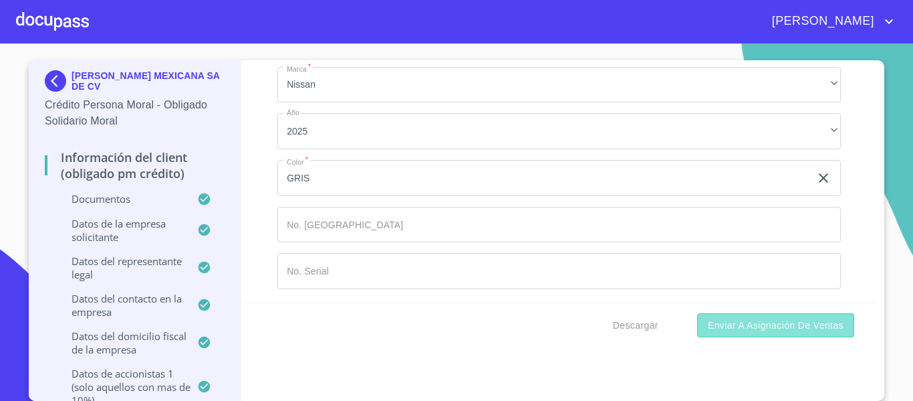
click at [748, 330] on span "Enviar a Asignación de Ventas" at bounding box center [776, 325] width 136 height 17
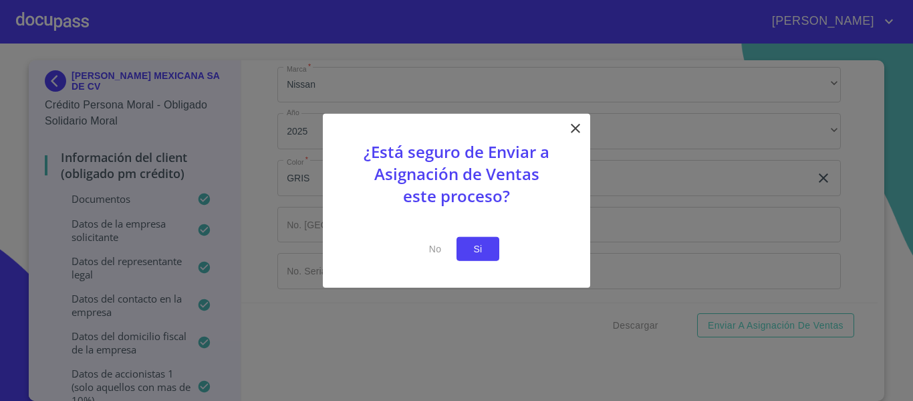
click at [477, 252] on span "Si" at bounding box center [477, 248] width 21 height 17
